Goal: Find specific page/section: Find specific page/section

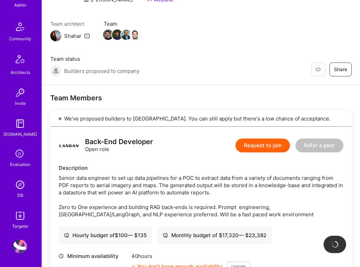
scroll to position [92, 0]
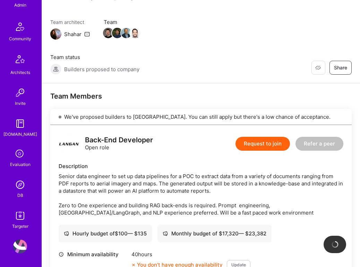
click at [14, 185] on img at bounding box center [20, 185] width 14 height 14
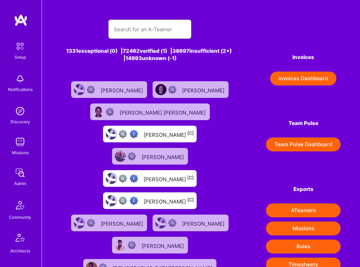
click at [158, 24] on input "text" at bounding box center [150, 29] width 72 height 18
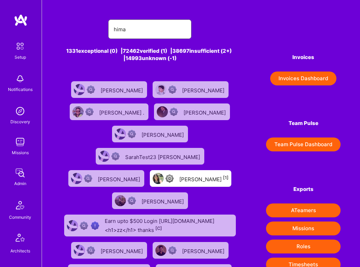
type input "[PERSON_NAME]"
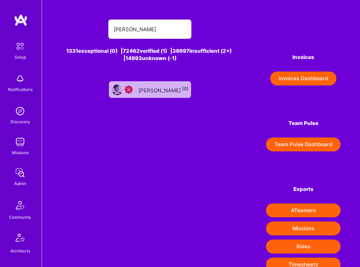
click at [164, 84] on div "Himanshu Bharadwaj [0]" at bounding box center [150, 89] width 82 height 17
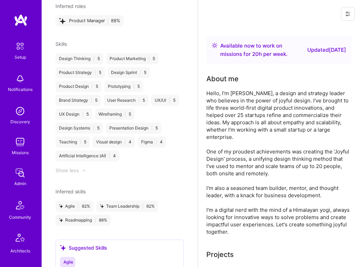
scroll to position [886, 0]
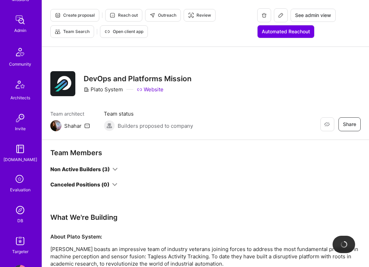
scroll to position [178, 0]
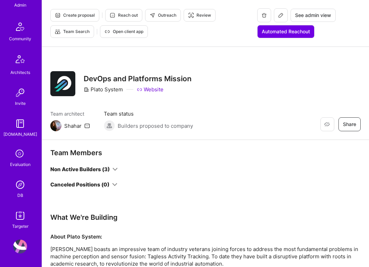
click at [13, 87] on img at bounding box center [20, 93] width 14 height 14
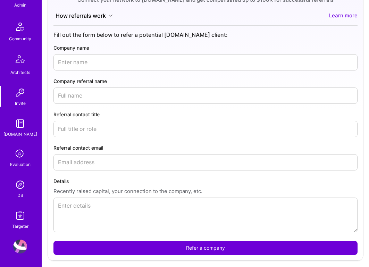
scroll to position [137, 0]
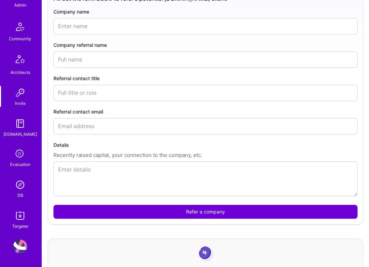
click at [18, 182] on img at bounding box center [20, 185] width 14 height 14
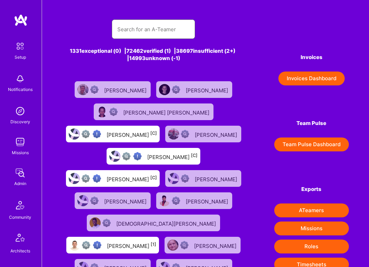
click at [170, 27] on input "text" at bounding box center [153, 29] width 72 height 18
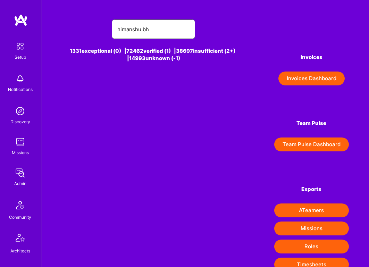
type input "[PERSON_NAME]"
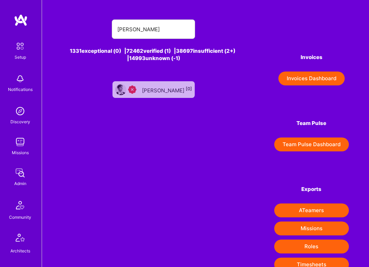
click at [148, 90] on div "Himanshu Bharadwaj [0]" at bounding box center [167, 89] width 50 height 9
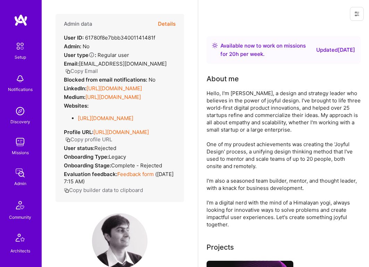
click at [267, 120] on div "Hello, I'm Himanshu, a design and strategy leader who believes in the power of …" at bounding box center [283, 158] width 154 height 138
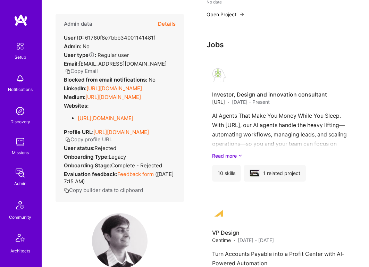
scroll to position [1151, 0]
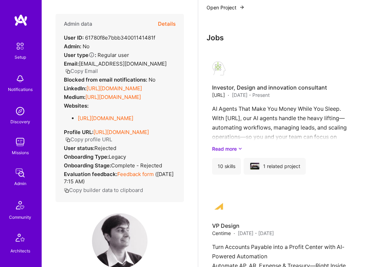
click at [139, 177] on link "Feedback form" at bounding box center [135, 174] width 36 height 7
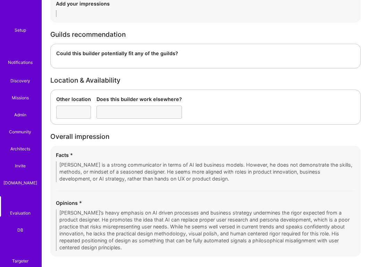
scroll to position [1397, 0]
